Goal: Book appointment/travel/reservation

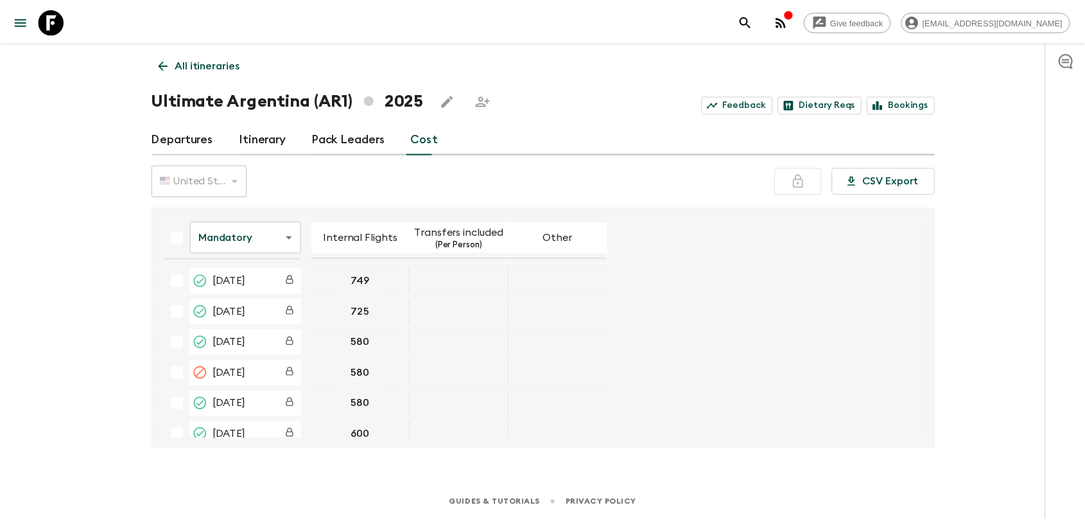
scroll to position [414, 0]
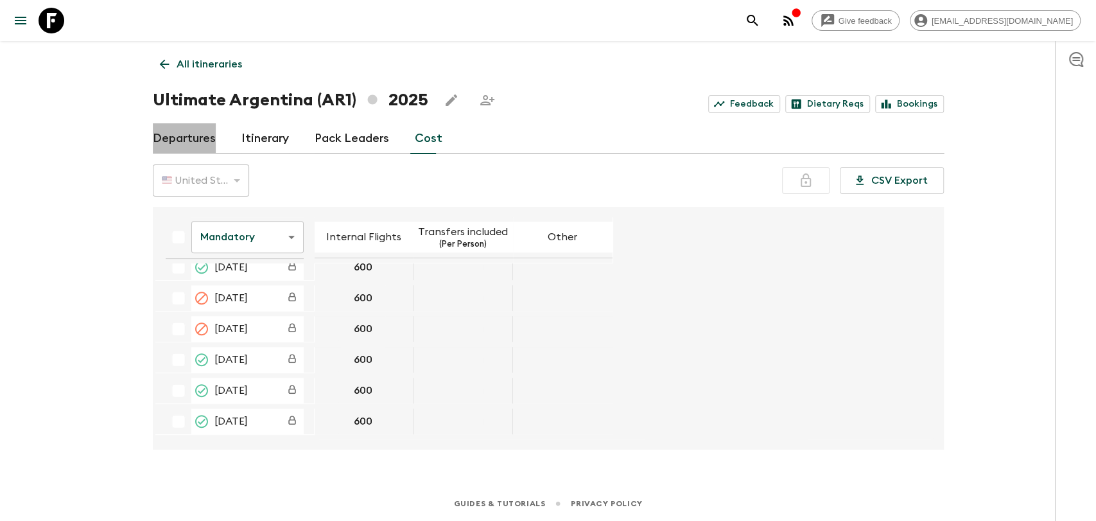
click at [211, 134] on link "Departures" at bounding box center [184, 138] width 63 height 31
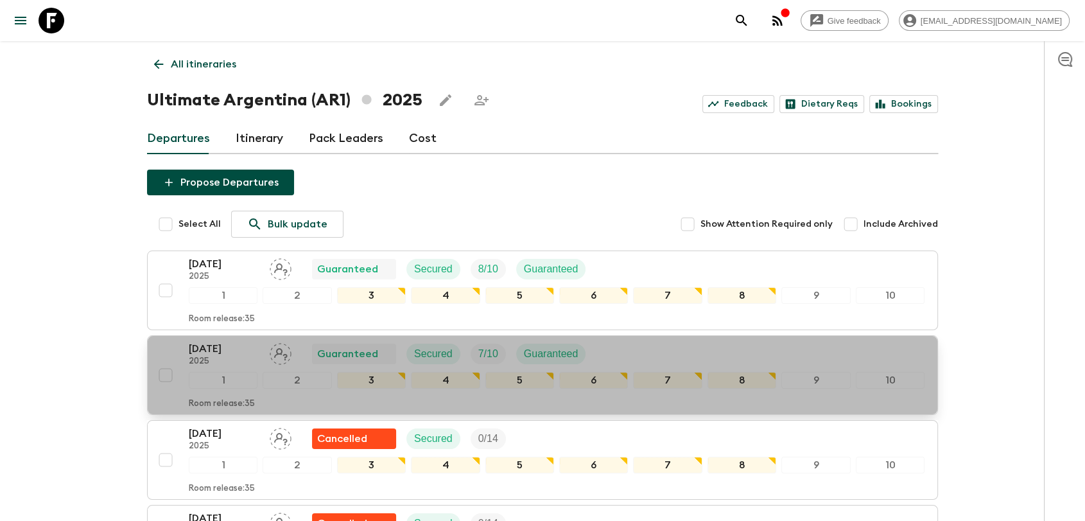
click at [241, 342] on p "[DATE]" at bounding box center [224, 348] width 71 height 15
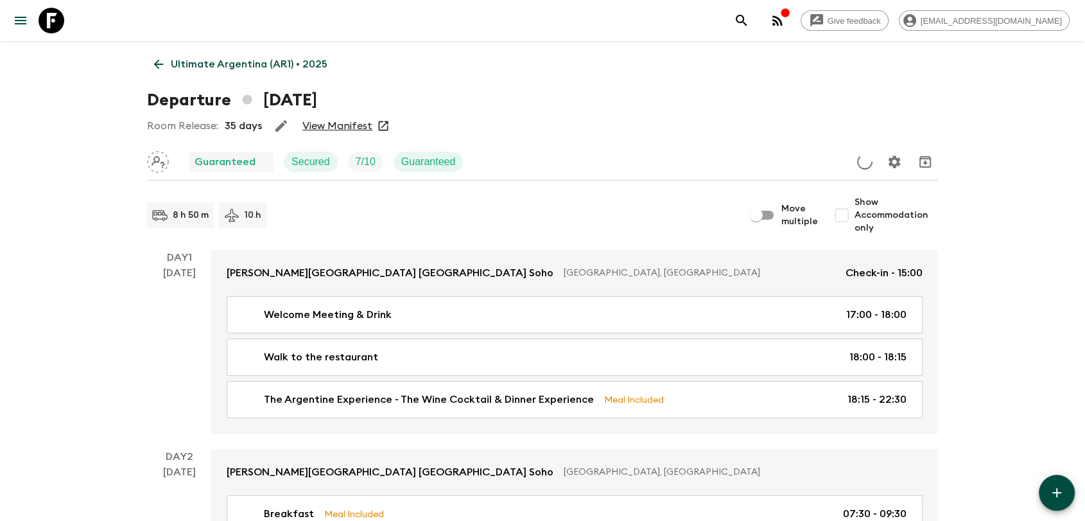
click at [346, 130] on link "View Manifest" at bounding box center [337, 125] width 70 height 13
click at [172, 62] on p "Ultimate Argentina (AR1) • 2025" at bounding box center [249, 64] width 157 height 15
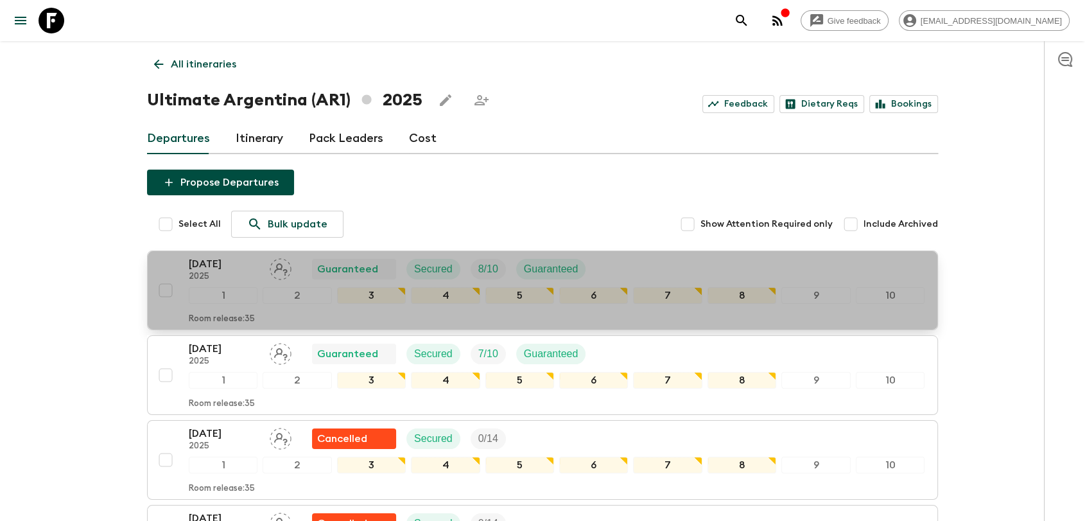
drag, startPoint x: 234, startPoint y: 268, endPoint x: 236, endPoint y: 261, distance: 7.5
click at [235, 265] on p "[DATE]" at bounding box center [224, 263] width 71 height 15
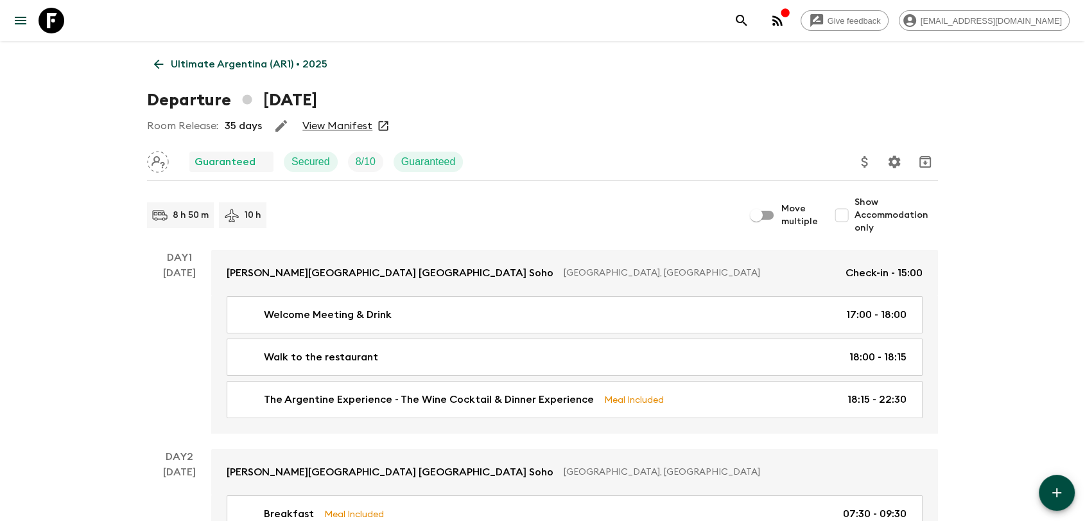
click at [336, 128] on link "View Manifest" at bounding box center [337, 125] width 70 height 13
